Goal: Information Seeking & Learning: Find specific fact

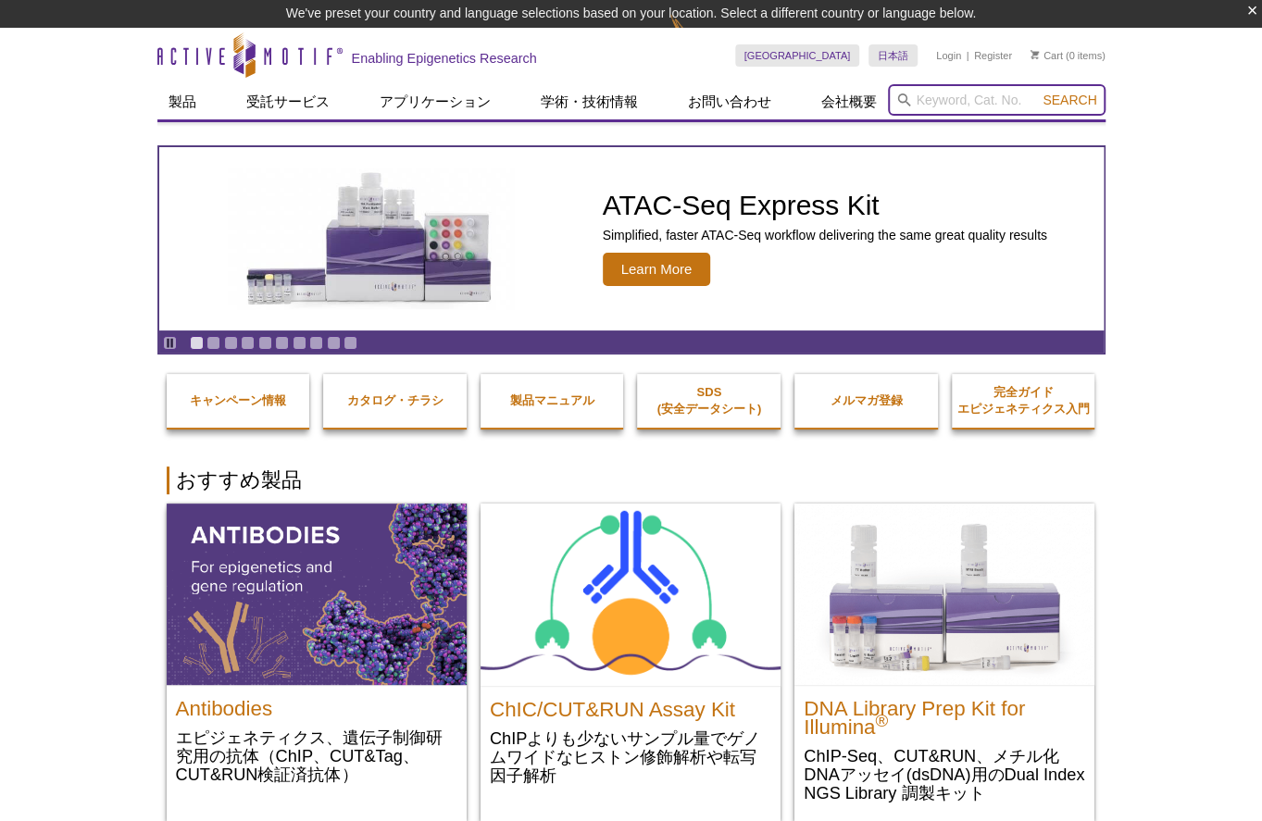
click at [946, 100] on input "search" at bounding box center [997, 99] width 218 height 31
type input "GFP"
click at [1037, 92] on button "Search" at bounding box center [1069, 100] width 65 height 17
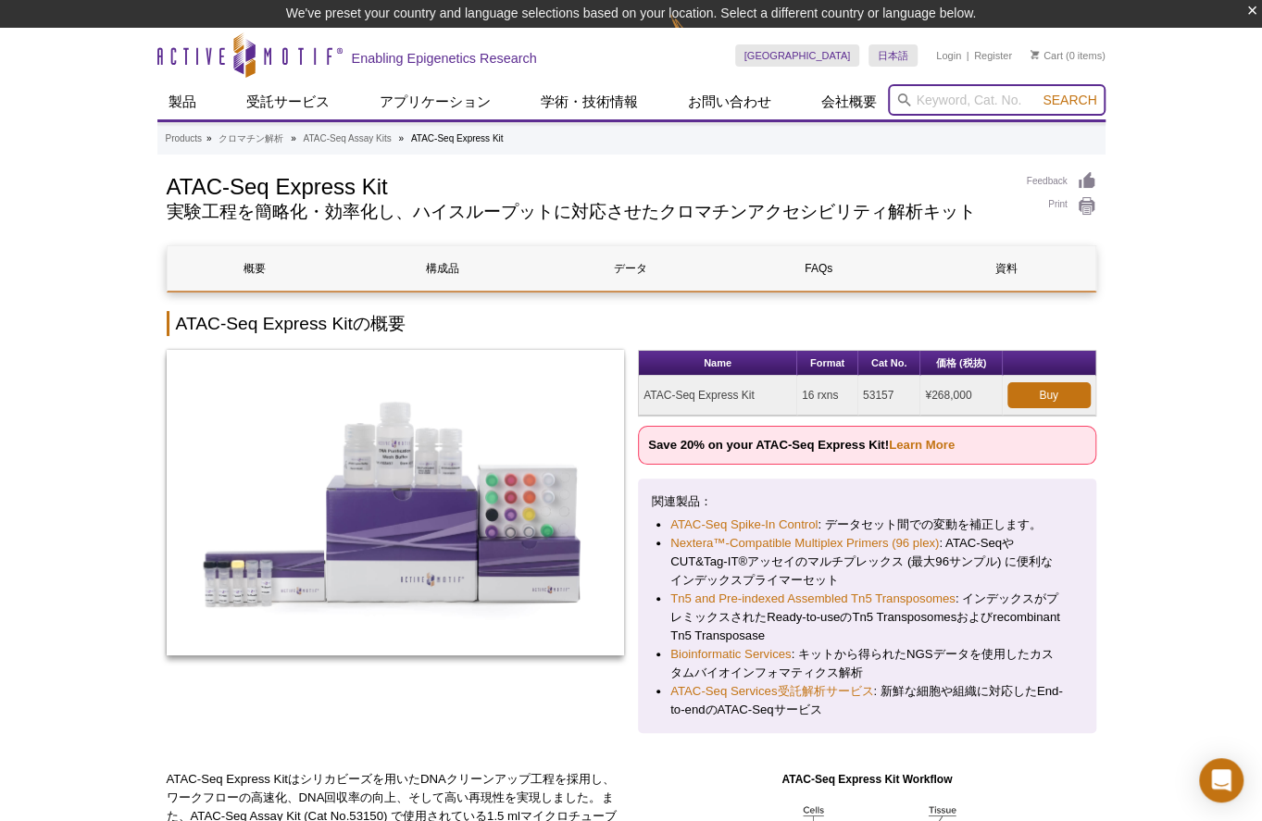
click at [970, 106] on input "search" at bounding box center [997, 99] width 218 height 31
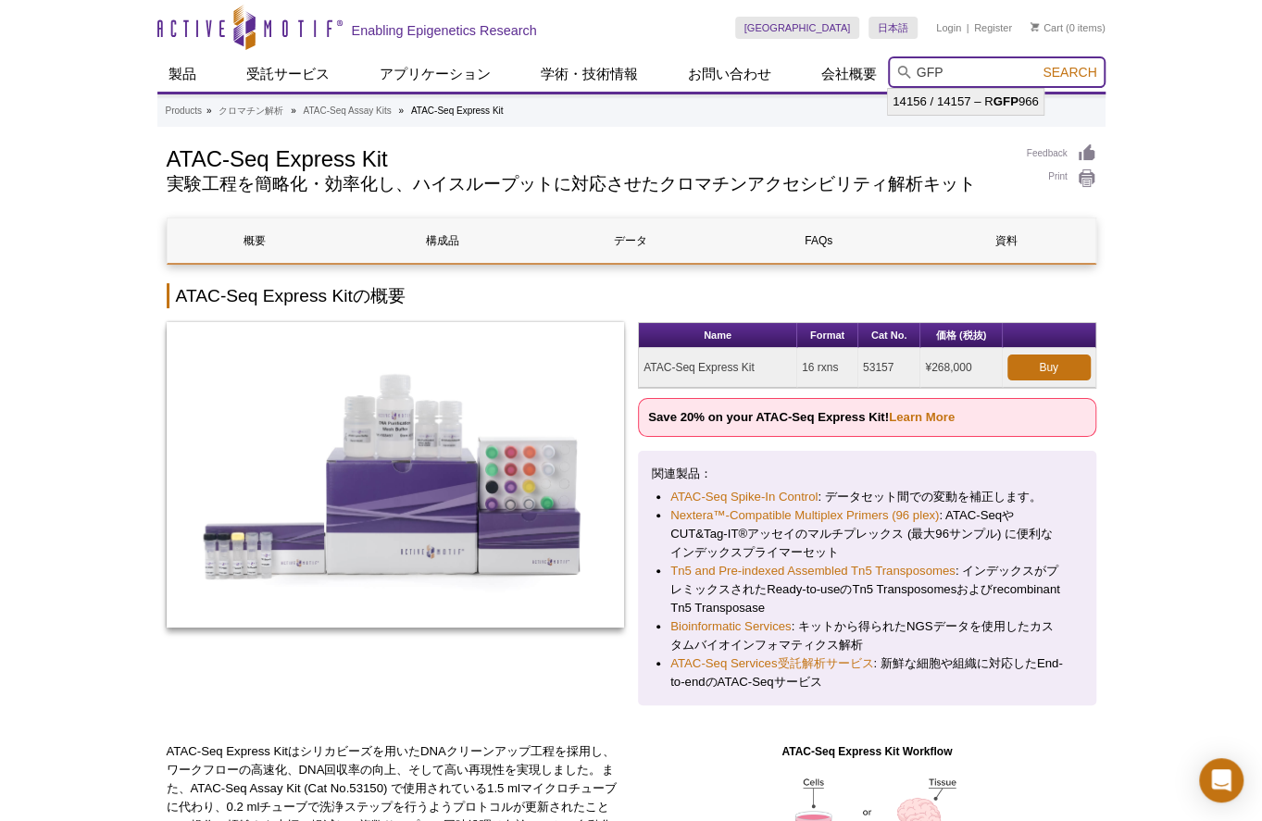
type input "14156 / 14157 – RGFP966"
